Goal: Transaction & Acquisition: Purchase product/service

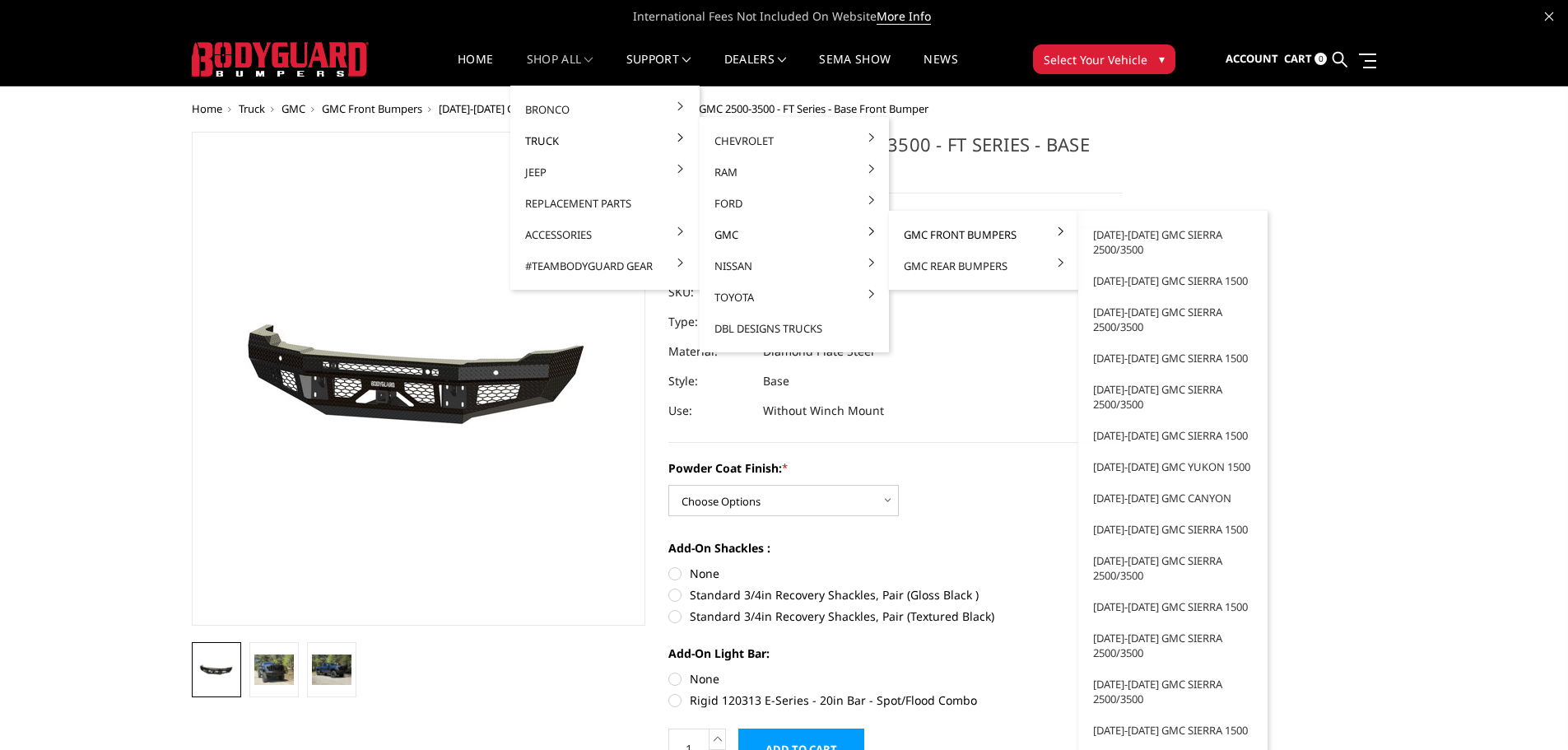
click at [934, 235] on link "GMC Front Bumpers" at bounding box center [984, 235] width 176 height 31
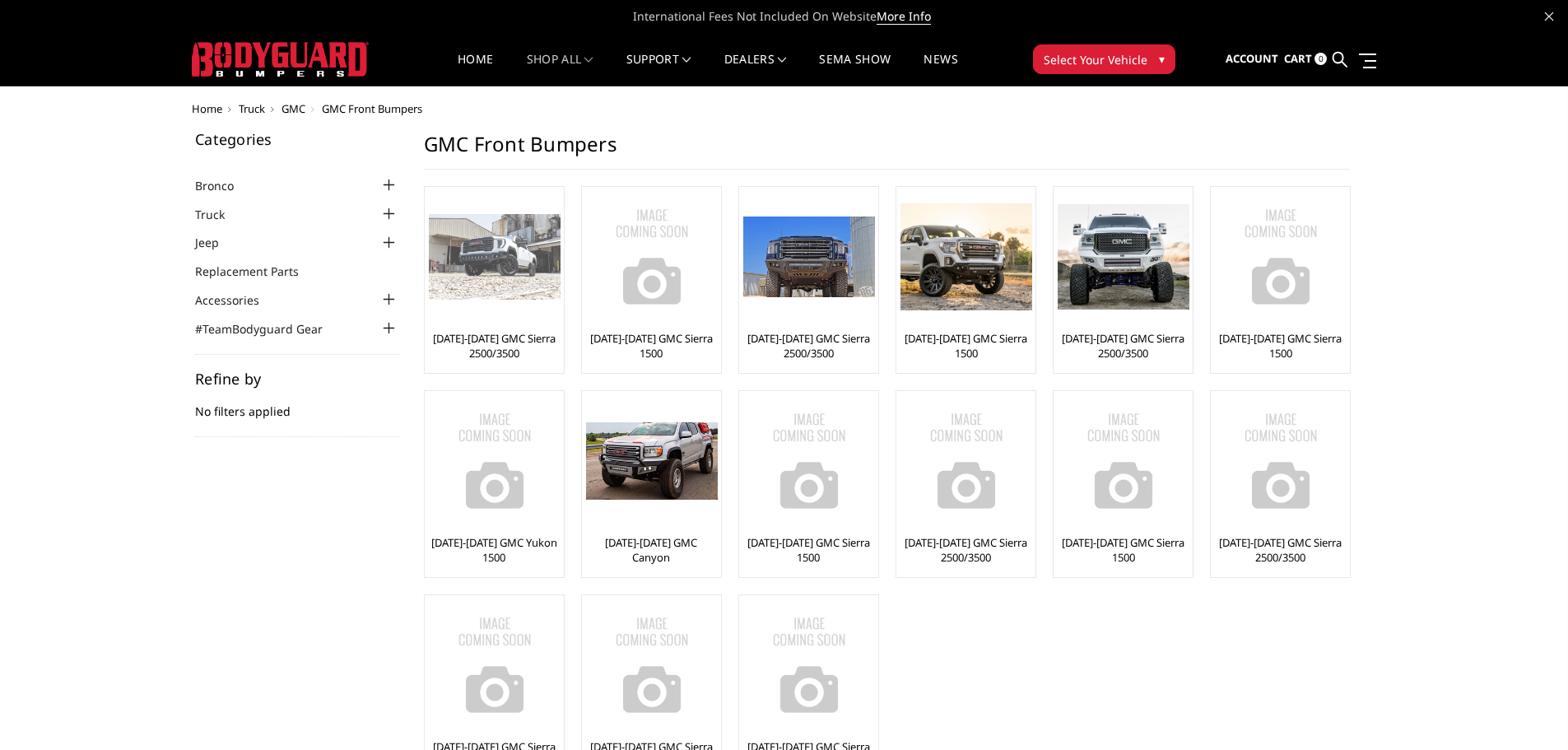
click at [494, 342] on link "[DATE]-[DATE] GMC Sierra 2500/3500" at bounding box center [494, 345] width 131 height 30
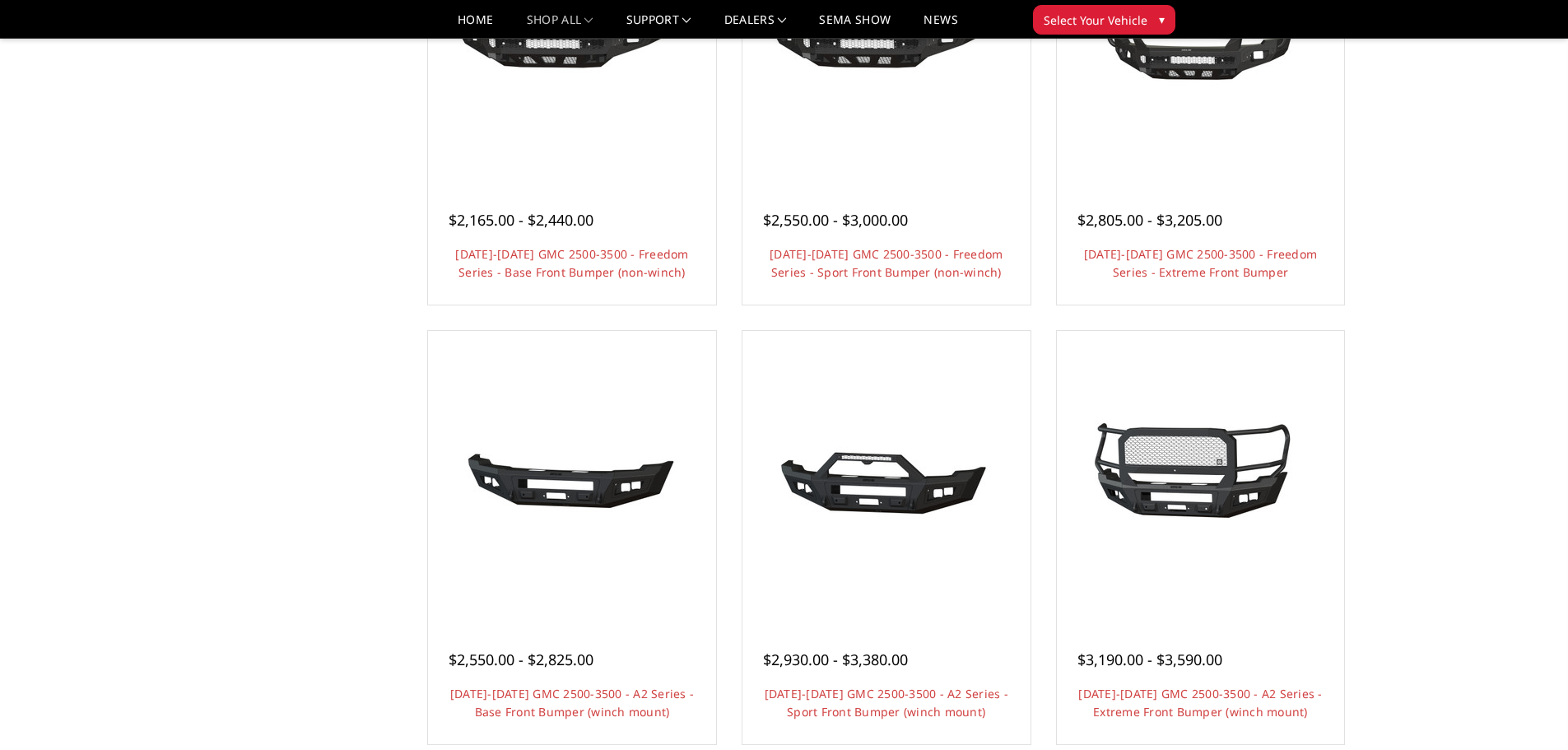
scroll to position [741, 0]
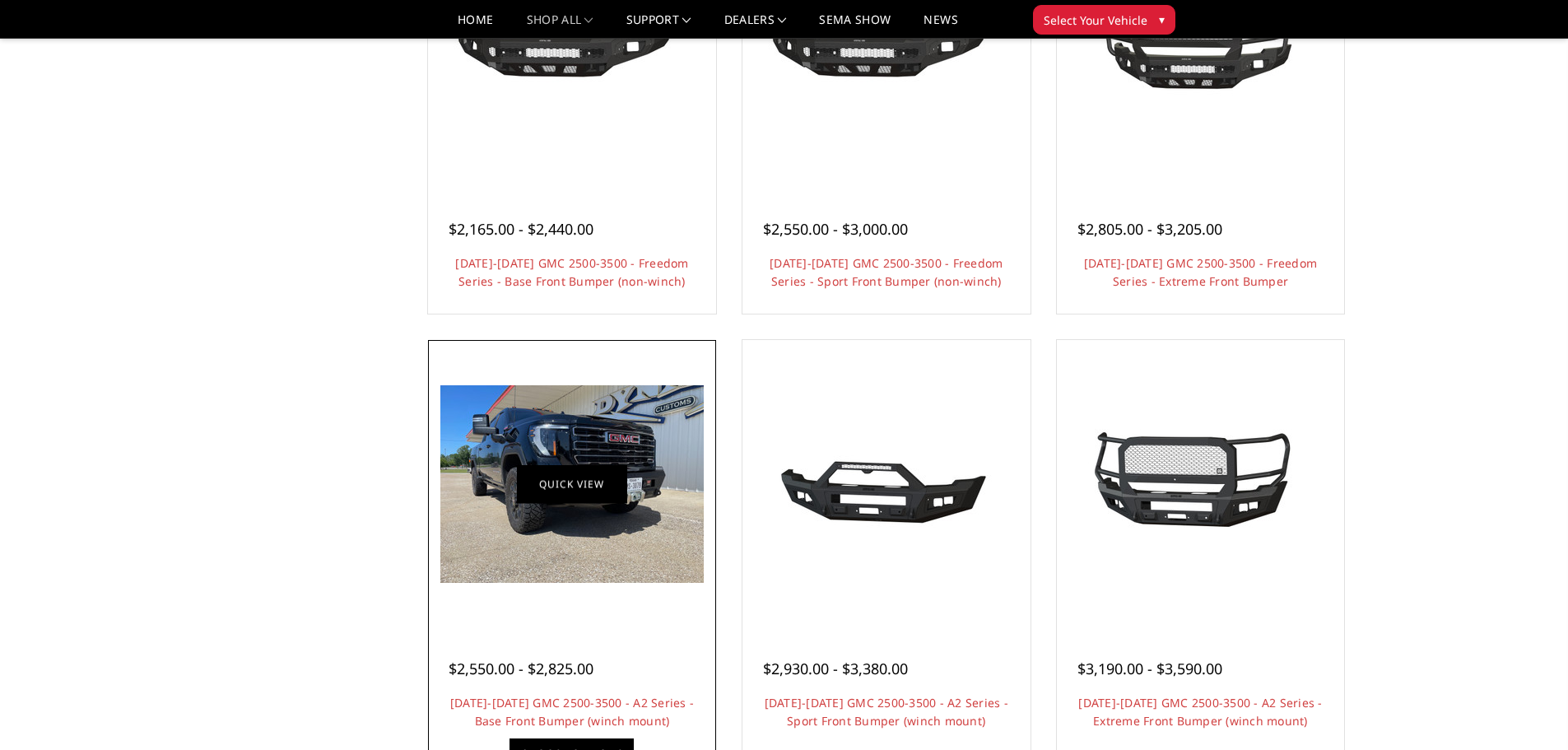
click at [552, 484] on link "Quick view" at bounding box center [572, 484] width 111 height 39
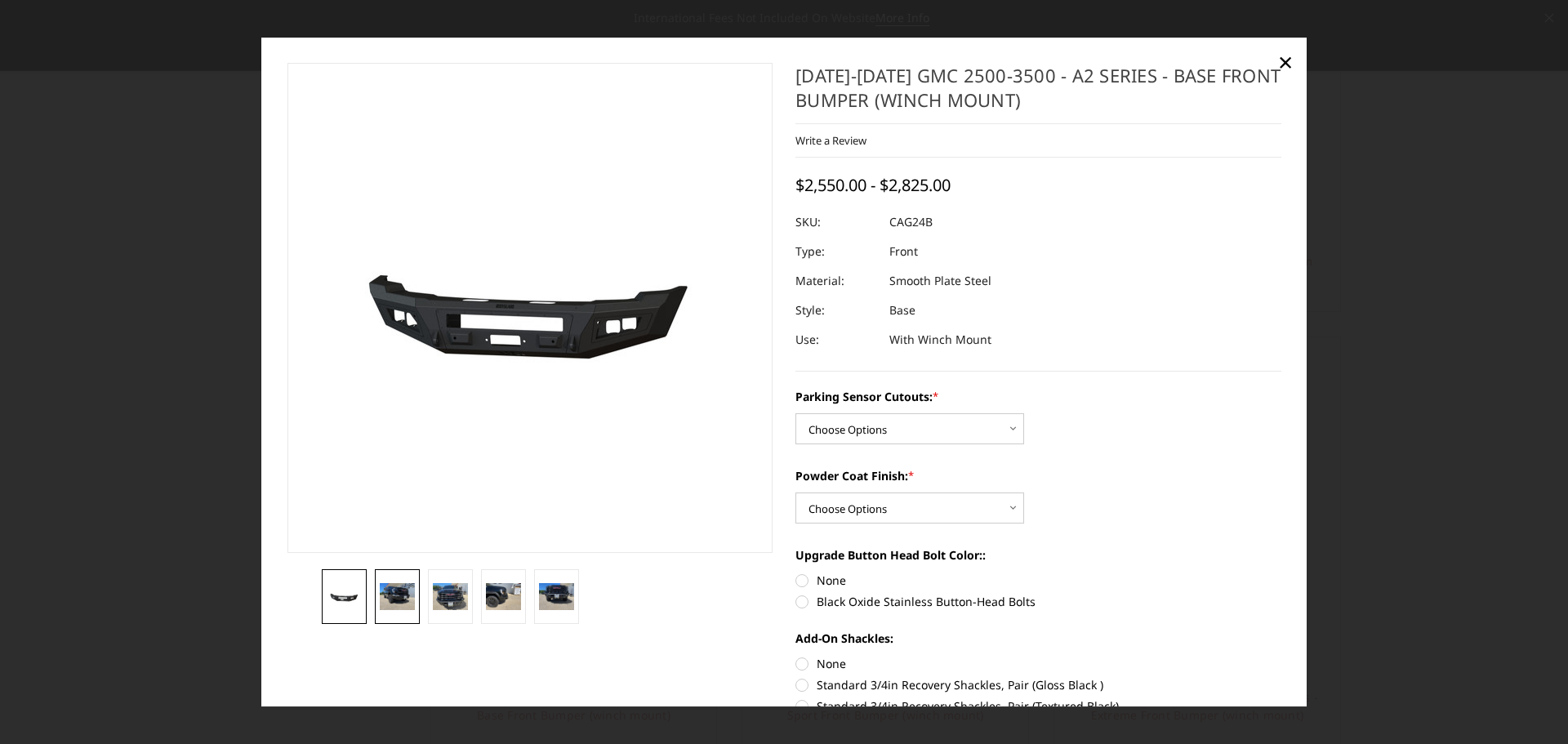
click at [414, 589] on link at bounding box center [397, 596] width 45 height 54
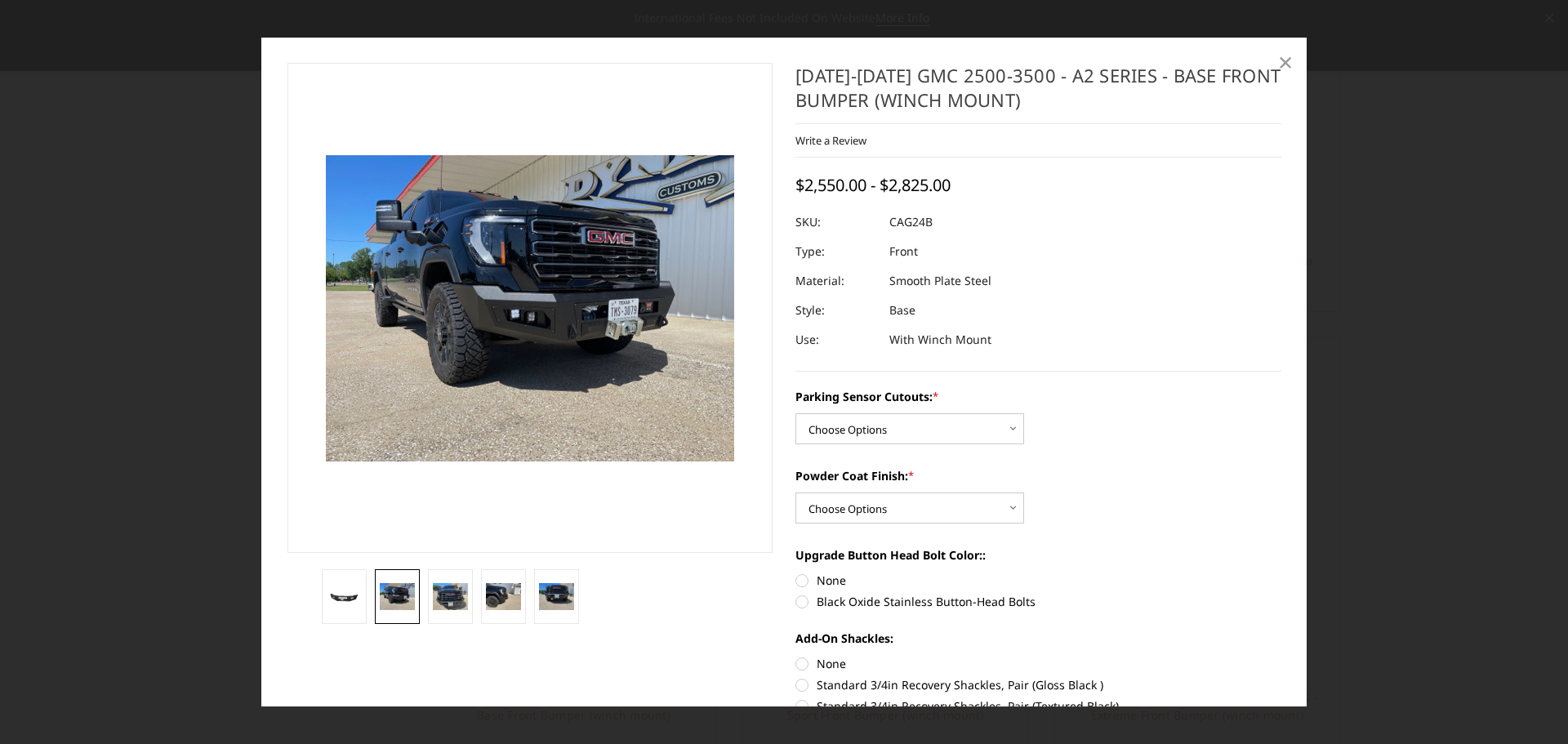
click at [1287, 63] on span "×" at bounding box center [1285, 61] width 14 height 35
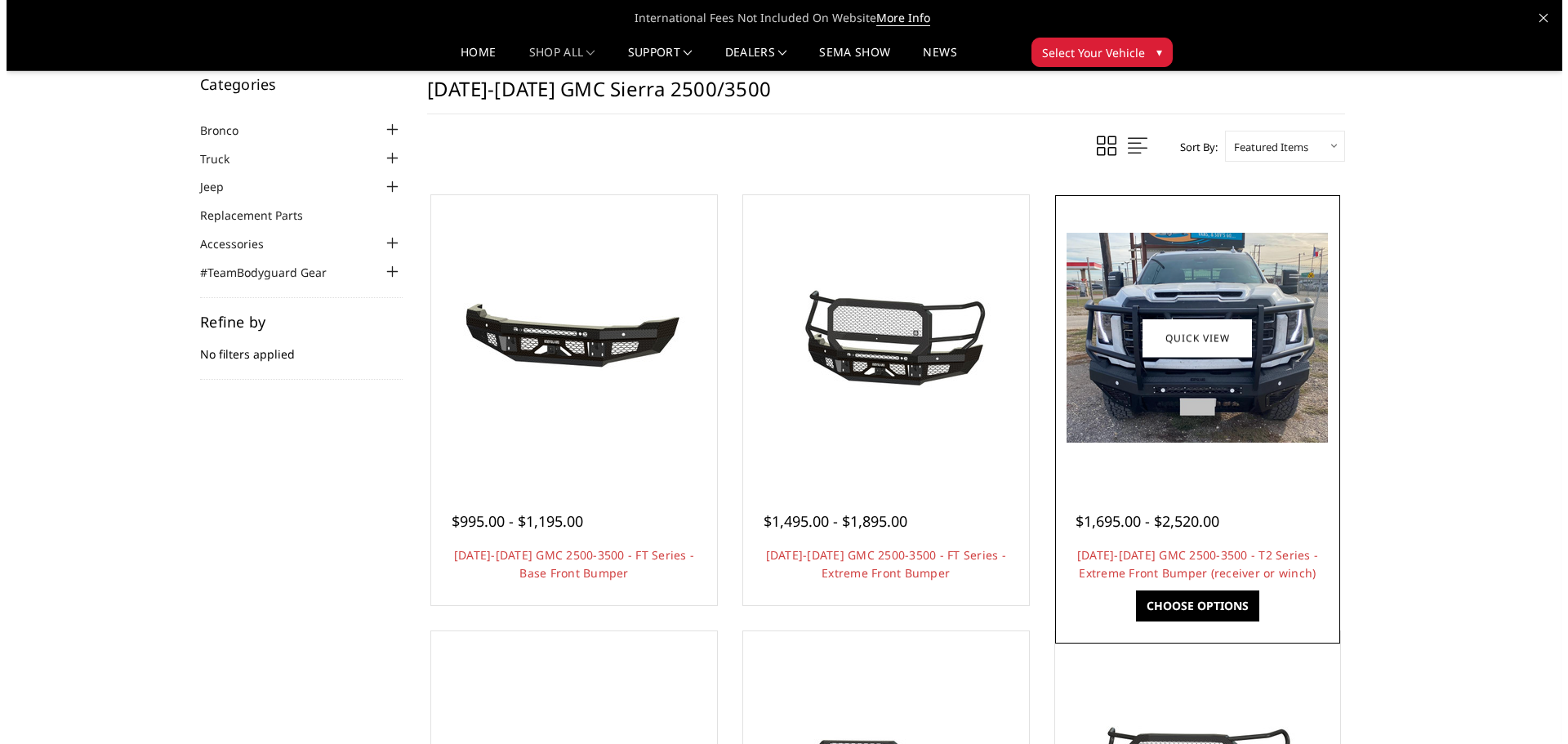
scroll to position [0, 0]
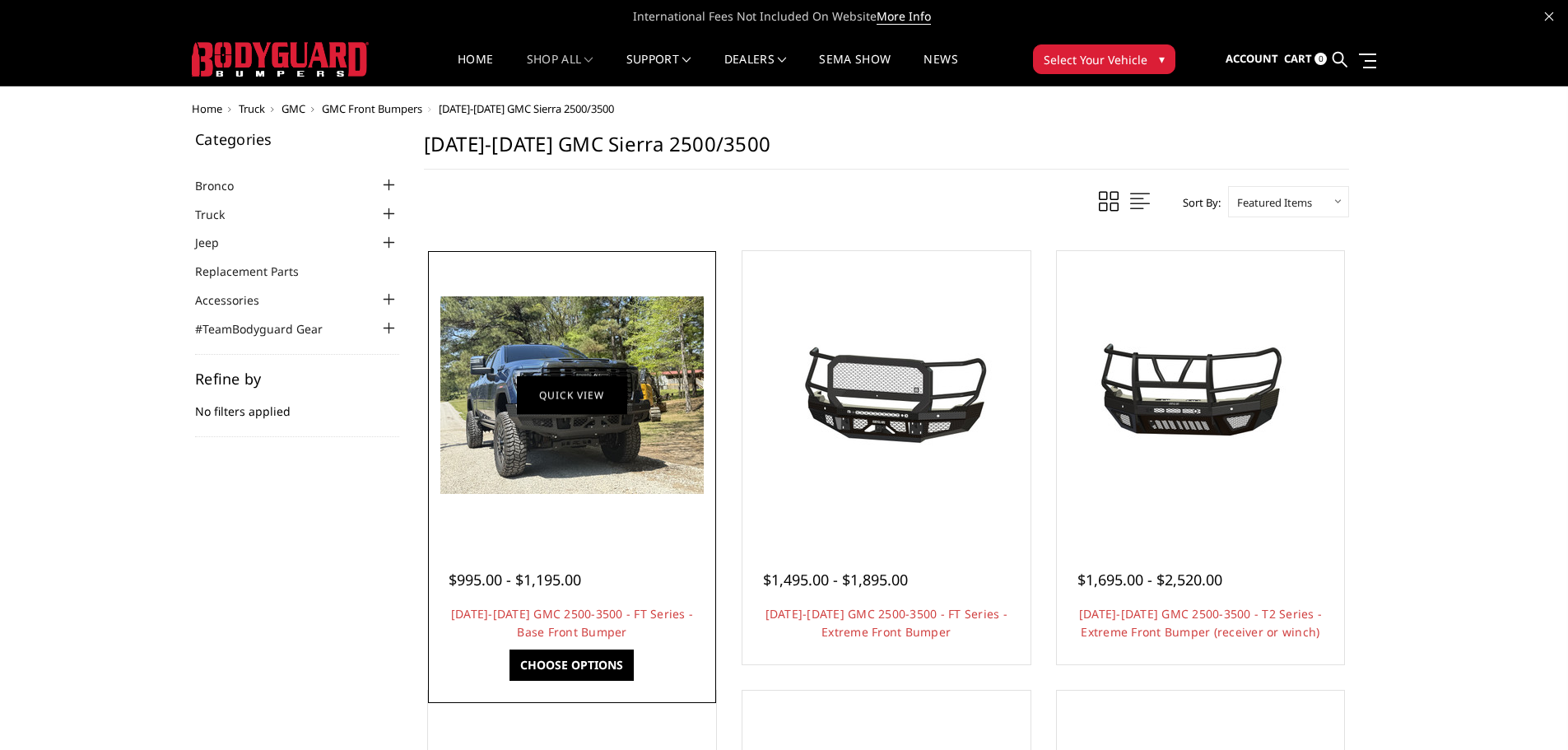
click at [587, 401] on link "Quick view" at bounding box center [572, 395] width 111 height 39
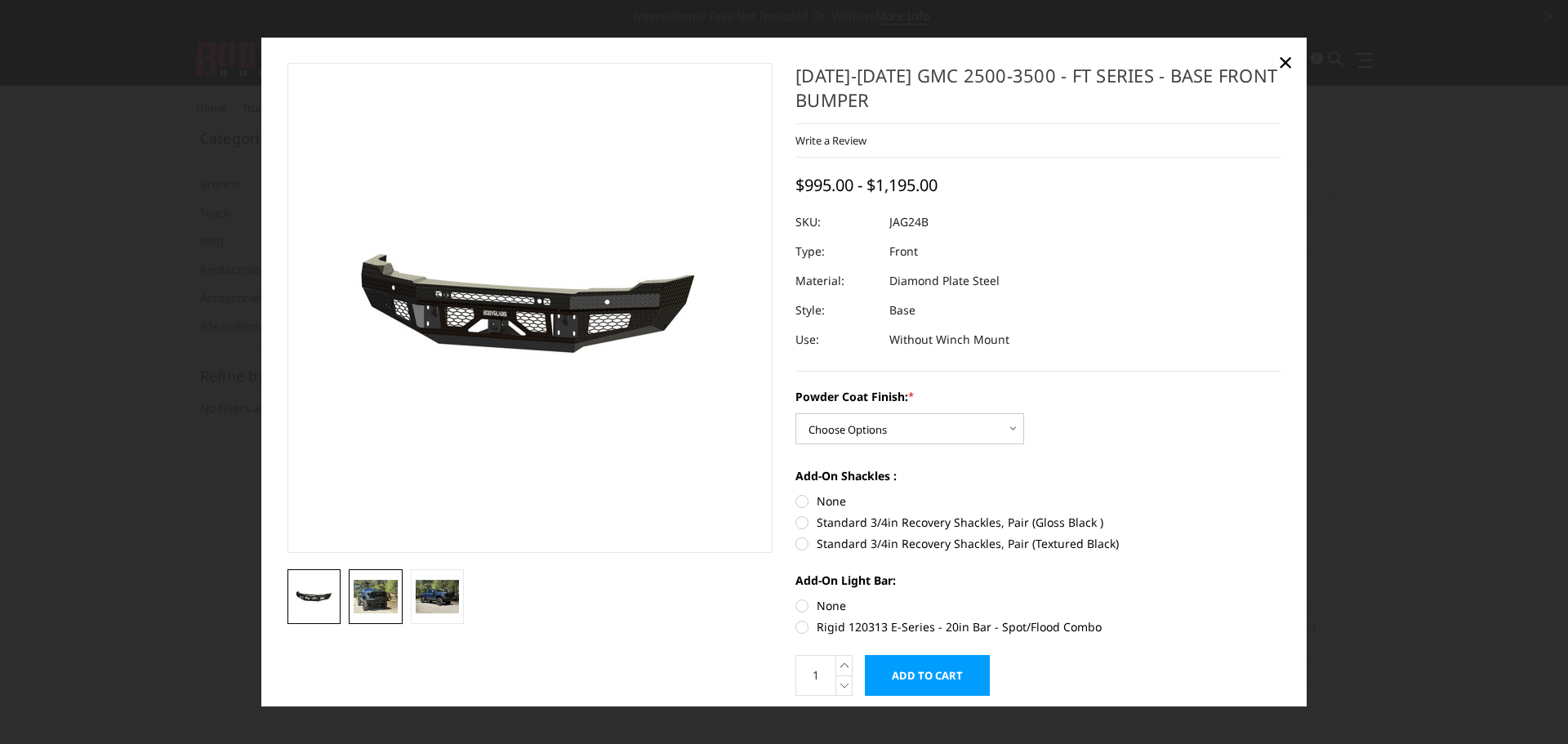
click at [349, 586] on link at bounding box center [375, 596] width 54 height 54
